Goal: Browse casually

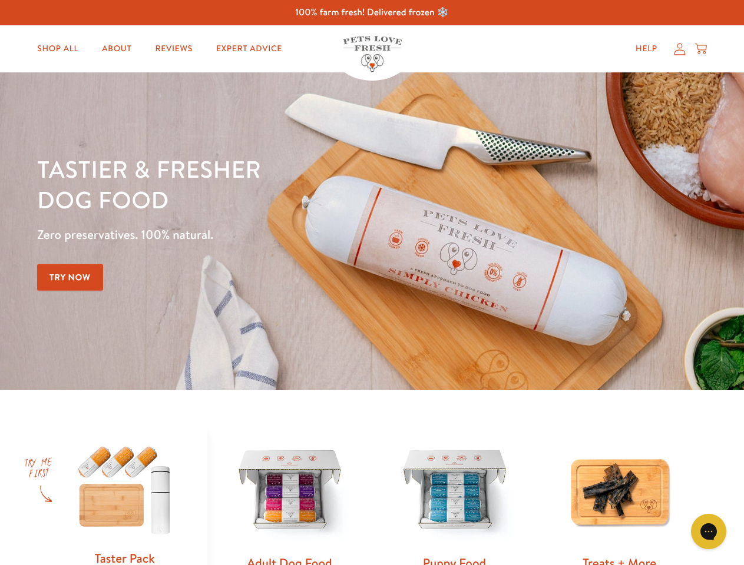
click at [372, 283] on div "Tastier & fresher dog food Zero preservatives. 100% natural. Try Now" at bounding box center [260, 231] width 446 height 155
click at [708, 532] on icon "Gorgias live chat" at bounding box center [708, 531] width 11 height 11
